Goal: Task Accomplishment & Management: Complete application form

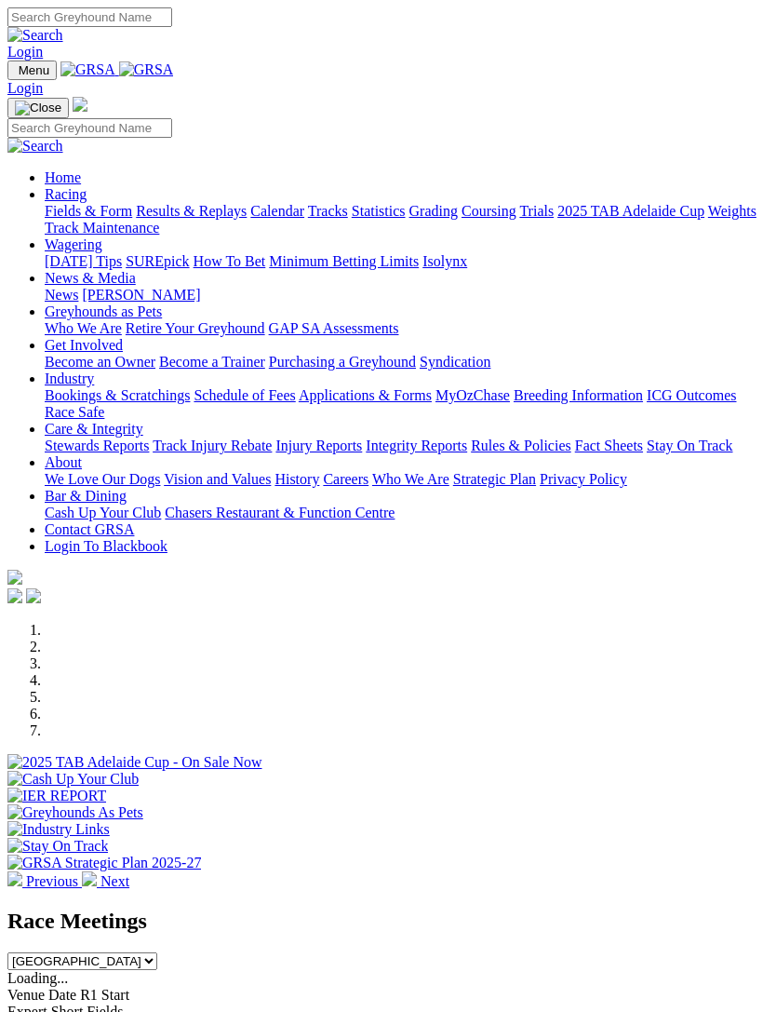
click at [87, 198] on link "Racing" at bounding box center [66, 194] width 42 height 16
click at [250, 219] on link "Calendar" at bounding box center [277, 211] width 54 height 16
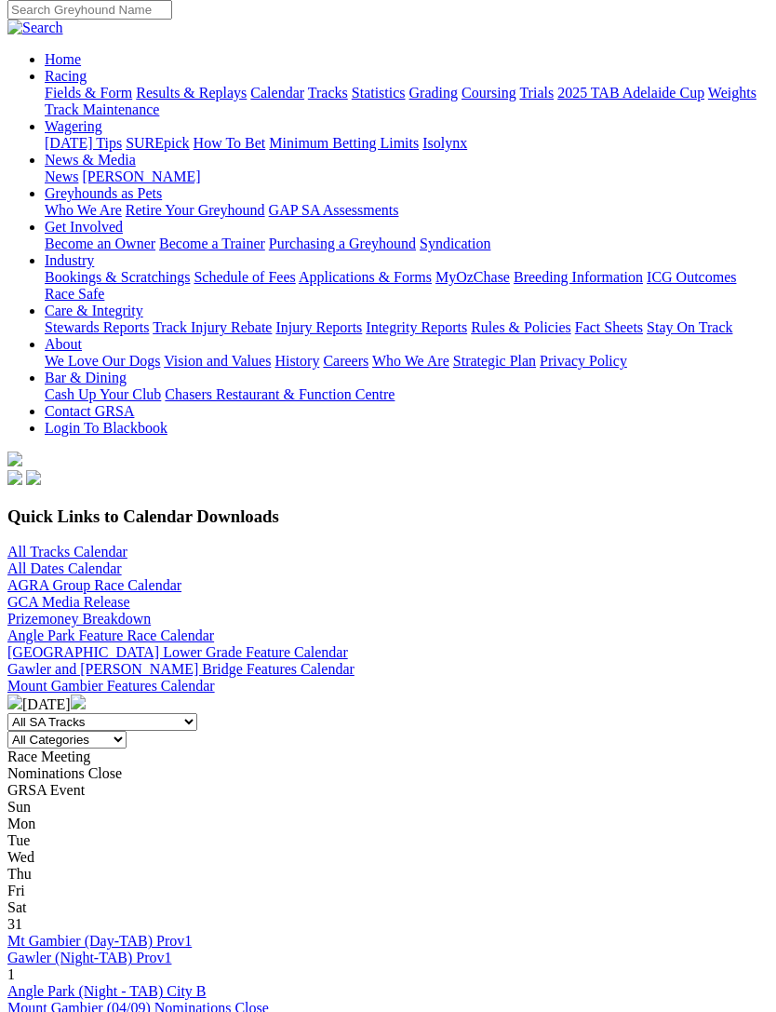
scroll to position [162, 0]
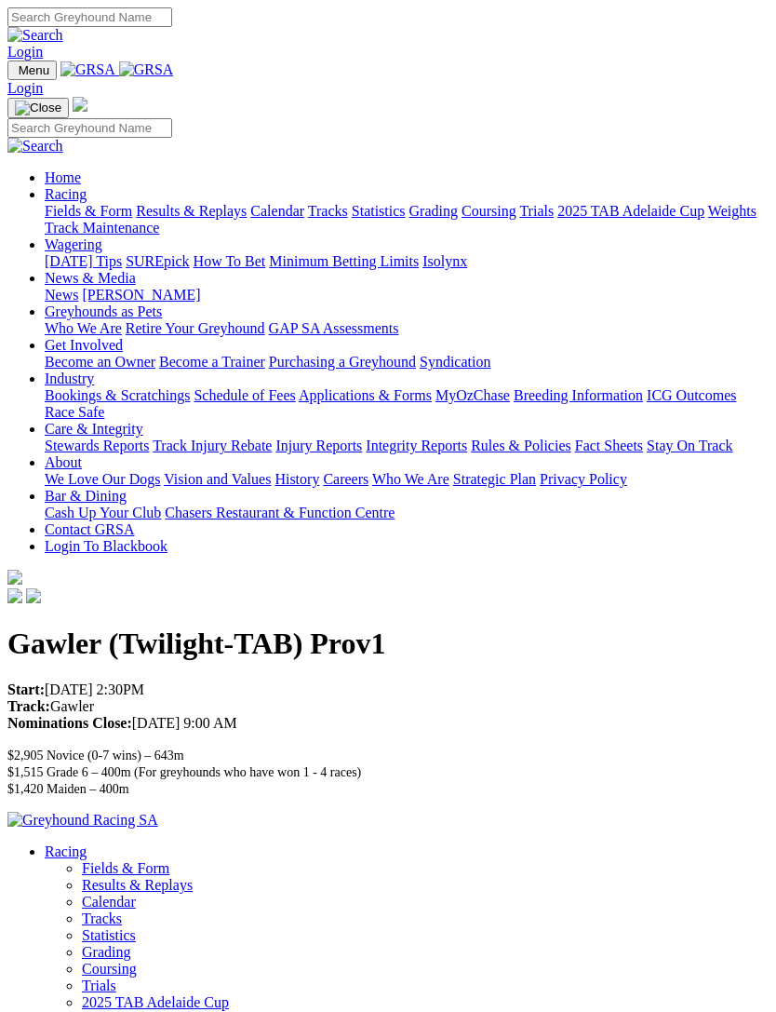
click at [15, 74] on img "Toggle navigation" at bounding box center [15, 74] width 0 height 0
click at [87, 198] on link "Racing" at bounding box center [66, 194] width 42 height 16
click at [94, 386] on link "Industry" at bounding box center [69, 378] width 49 height 16
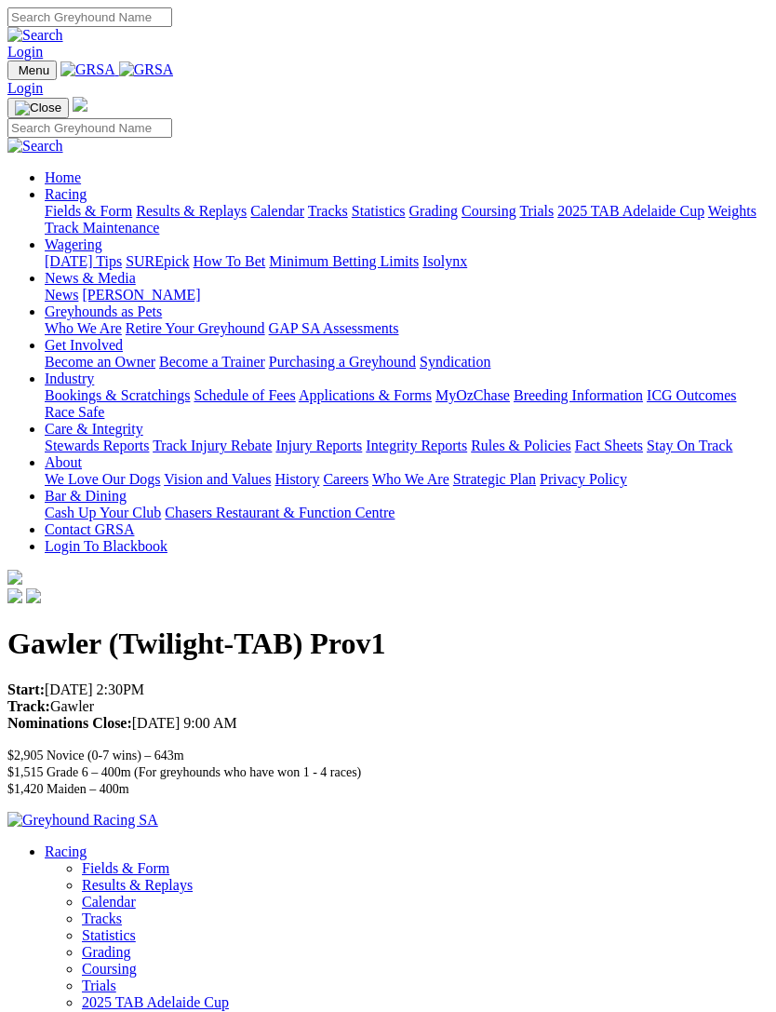
click at [190, 387] on link "Bookings & Scratchings" at bounding box center [117, 395] width 145 height 16
